Goal: Check status: Check status

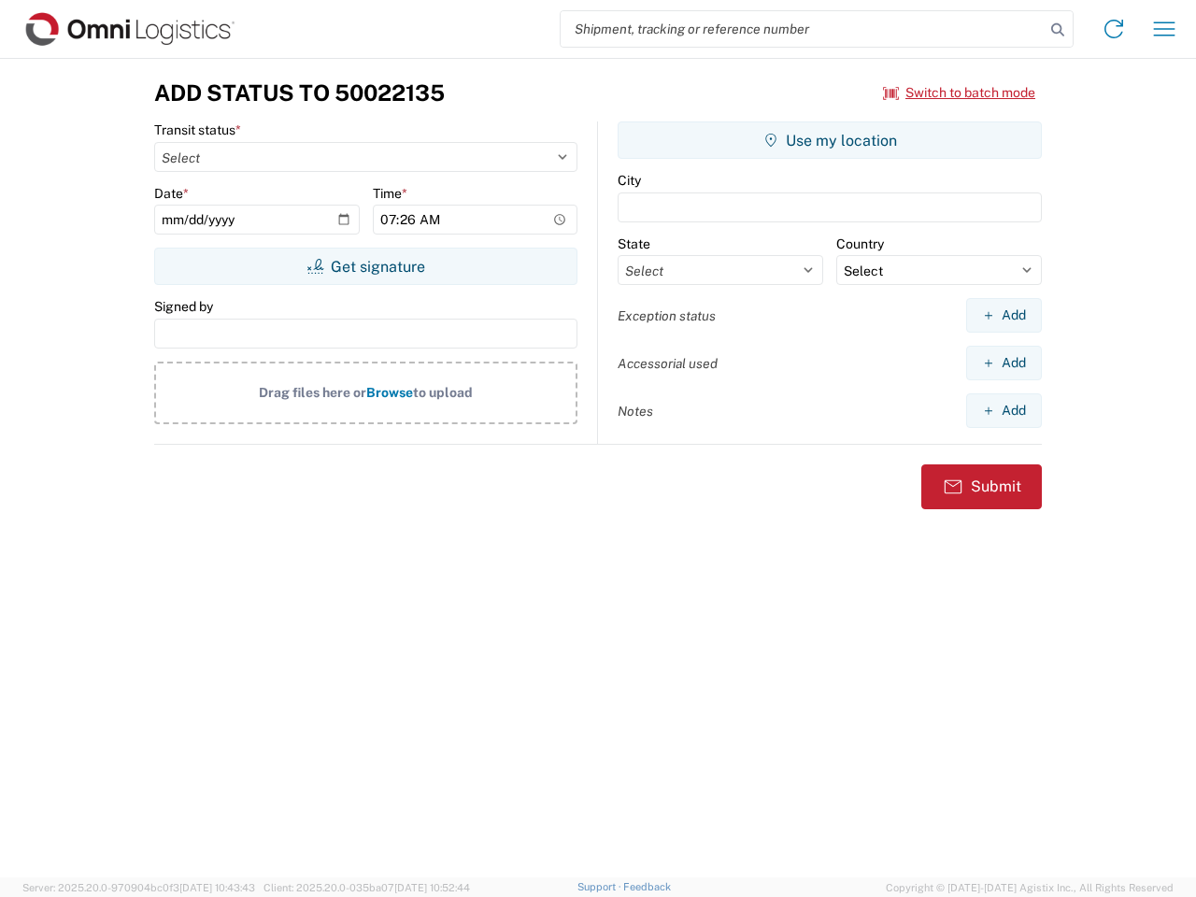
click at [802, 29] on input "search" at bounding box center [802, 28] width 484 height 35
click at [1057, 30] on icon at bounding box center [1057, 30] width 26 height 26
click at [1113, 29] on icon at bounding box center [1113, 29] width 30 height 30
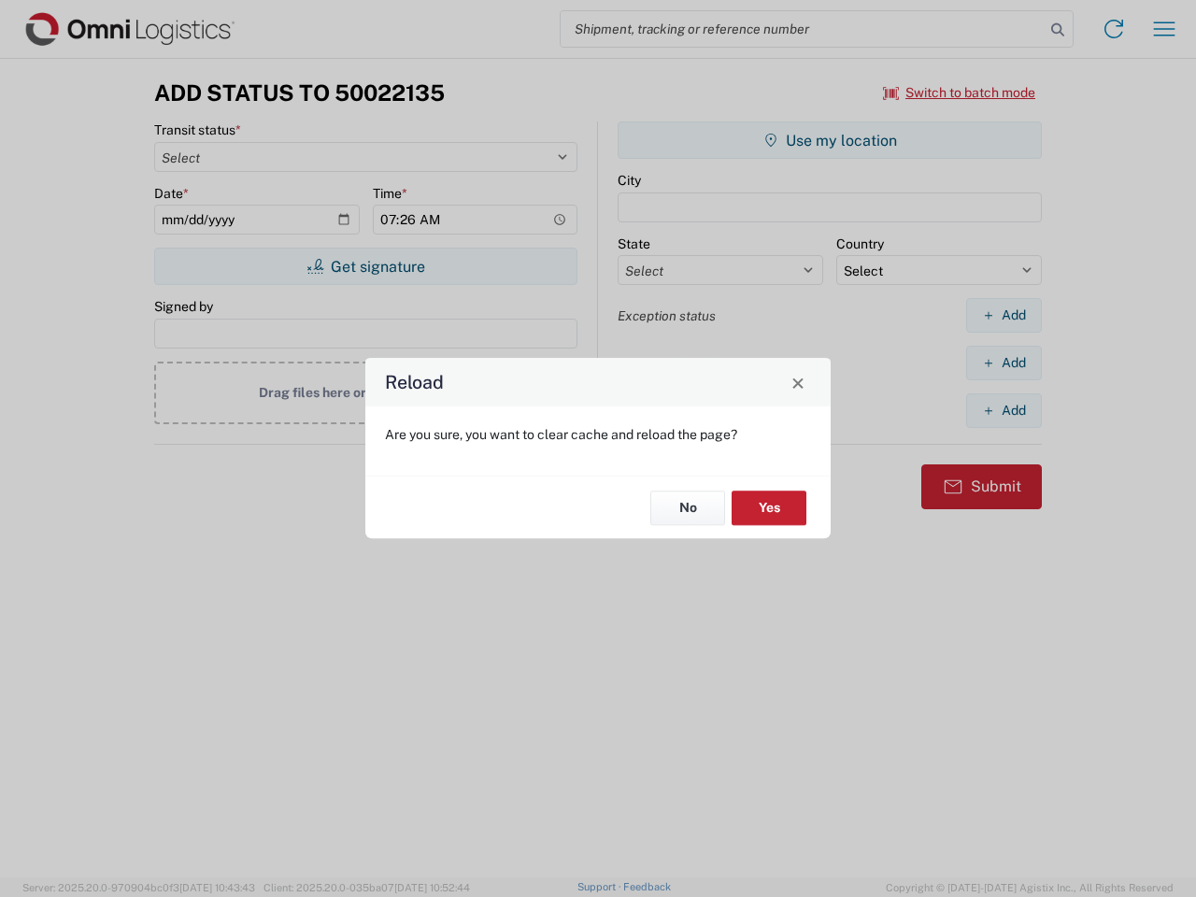
click at [1164, 29] on div "Reload Are you sure, you want to clear cache and reload the page? No Yes" at bounding box center [598, 448] width 1196 height 897
click at [959, 92] on div "Reload Are you sure, you want to clear cache and reload the page? No Yes" at bounding box center [598, 448] width 1196 height 897
click at [365, 266] on div "Reload Are you sure, you want to clear cache and reload the page? No Yes" at bounding box center [598, 448] width 1196 height 897
click at [829, 140] on div "Reload Are you sure, you want to clear cache and reload the page? No Yes" at bounding box center [598, 448] width 1196 height 897
click at [1003, 315] on div "Reload Are you sure, you want to clear cache and reload the page? No Yes" at bounding box center [598, 448] width 1196 height 897
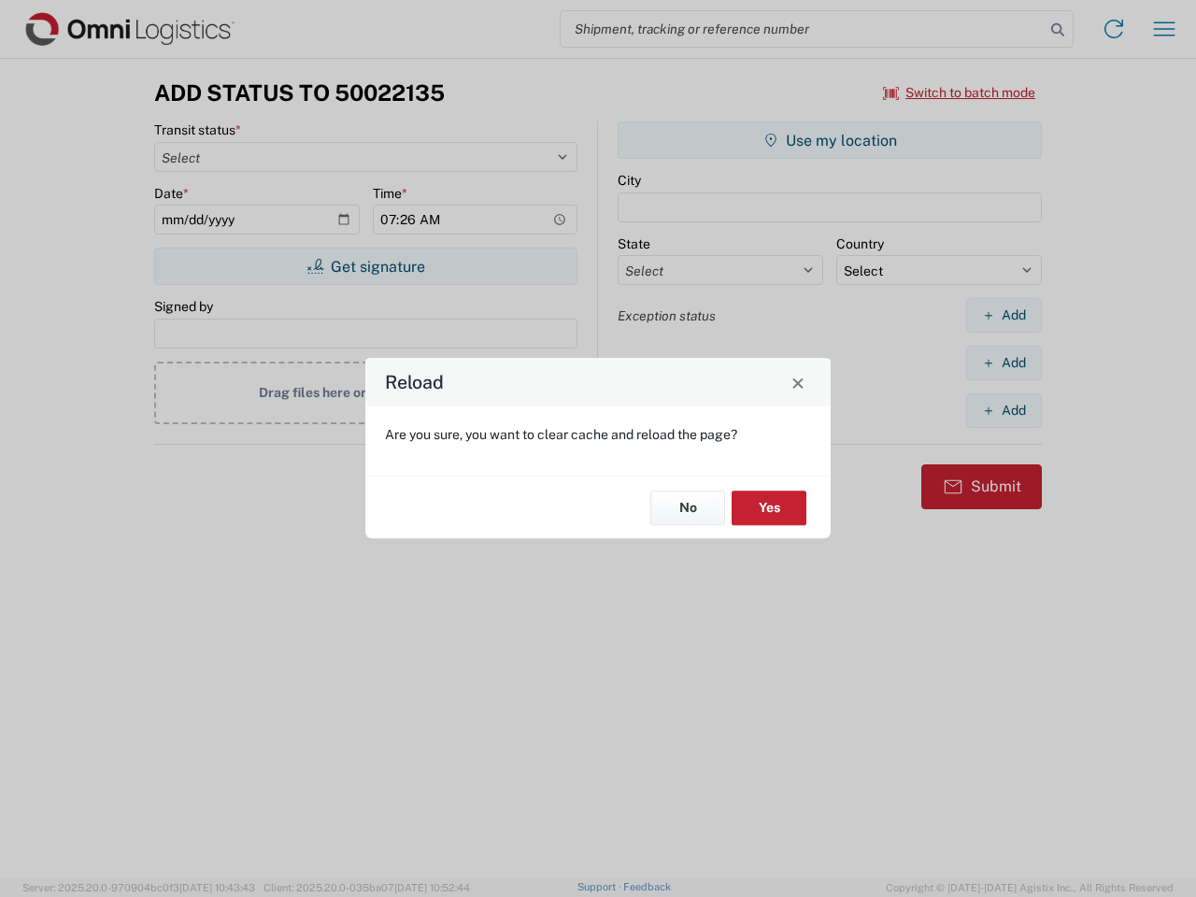
click at [1003, 362] on div "Reload Are you sure, you want to clear cache and reload the page? No Yes" at bounding box center [598, 448] width 1196 height 897
click at [1003, 410] on div "Reload Are you sure, you want to clear cache and reload the page? No Yes" at bounding box center [598, 448] width 1196 height 897
